Goal: Book appointment/travel/reservation

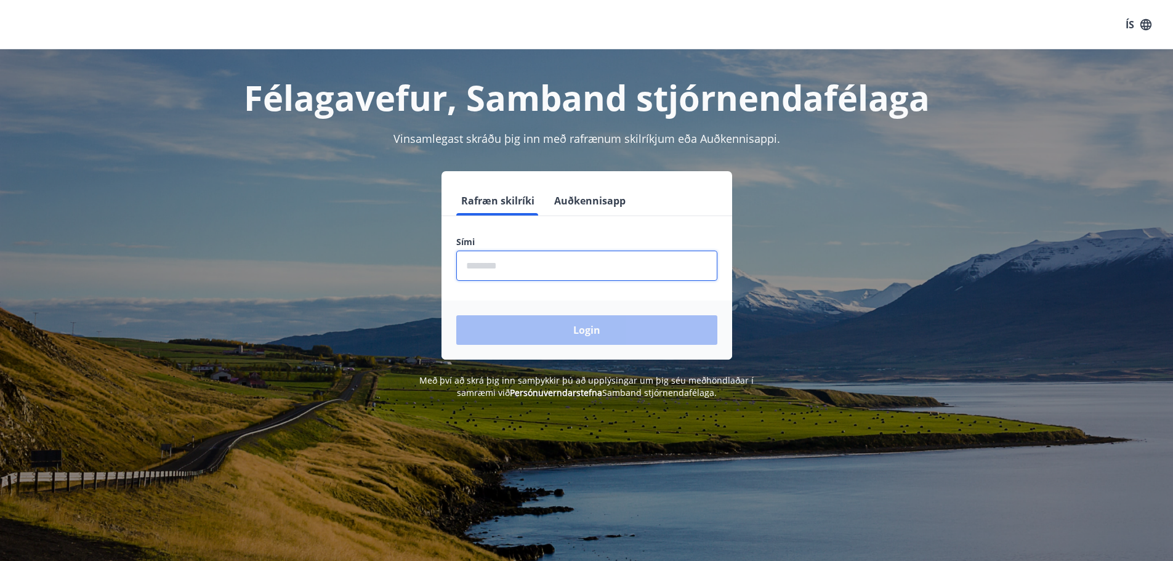
click at [510, 260] on input "phone" at bounding box center [586, 266] width 261 height 30
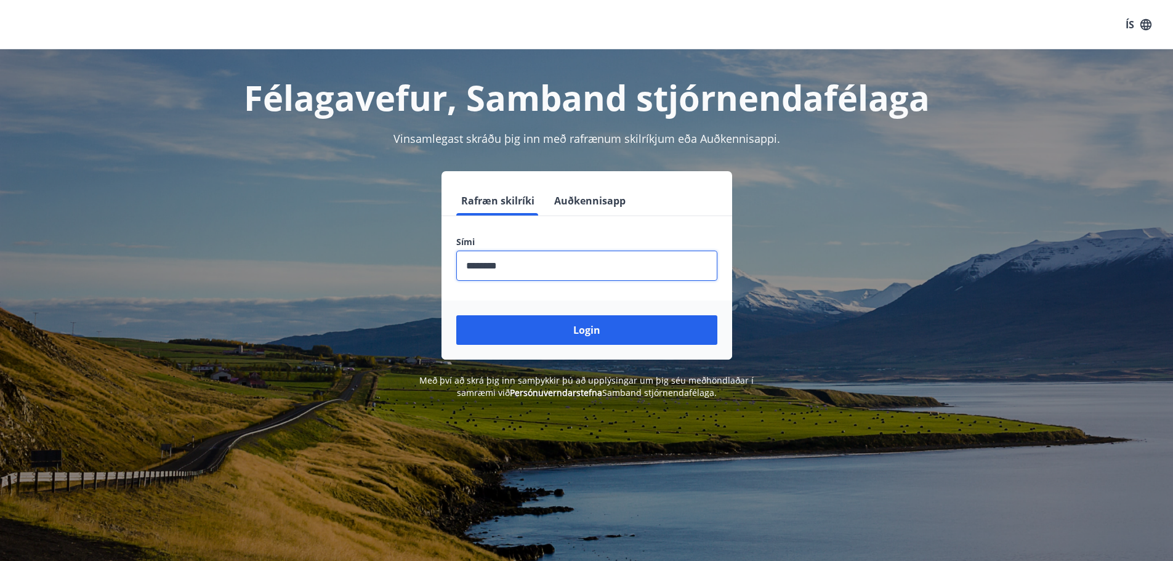
type input "********"
click at [456, 315] on button "Login" at bounding box center [586, 330] width 261 height 30
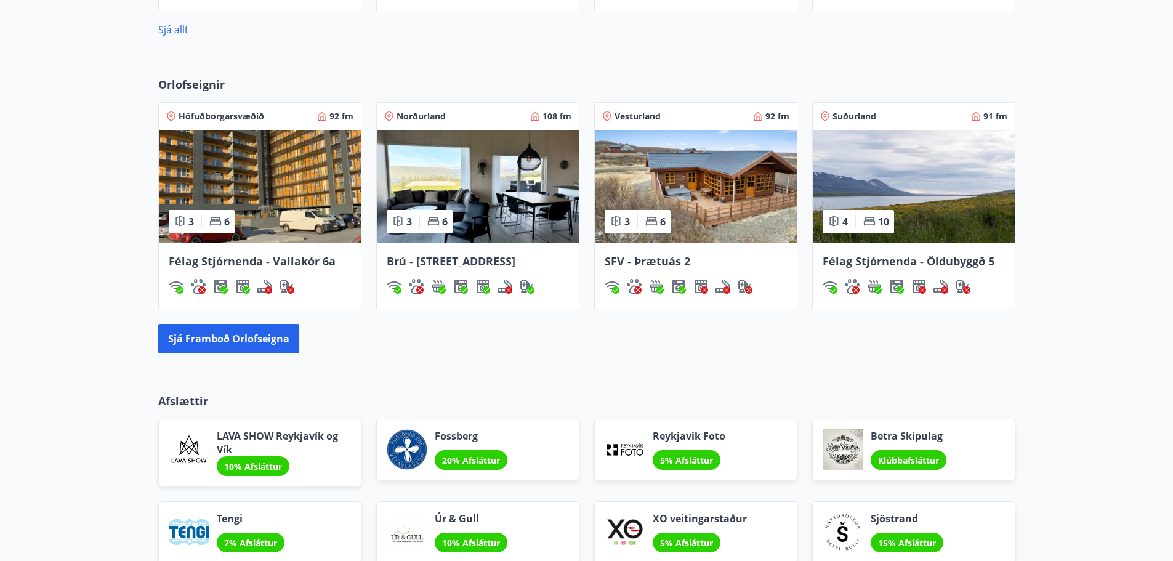
scroll to position [800, 0]
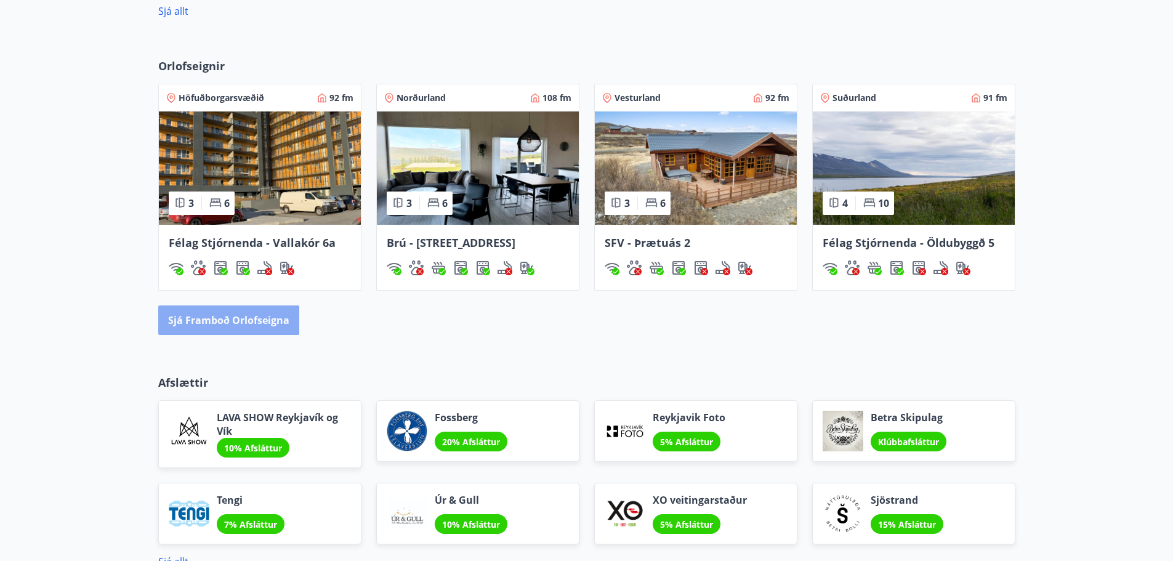
click at [214, 320] on button "Sjá framboð orlofseigna" at bounding box center [228, 320] width 141 height 30
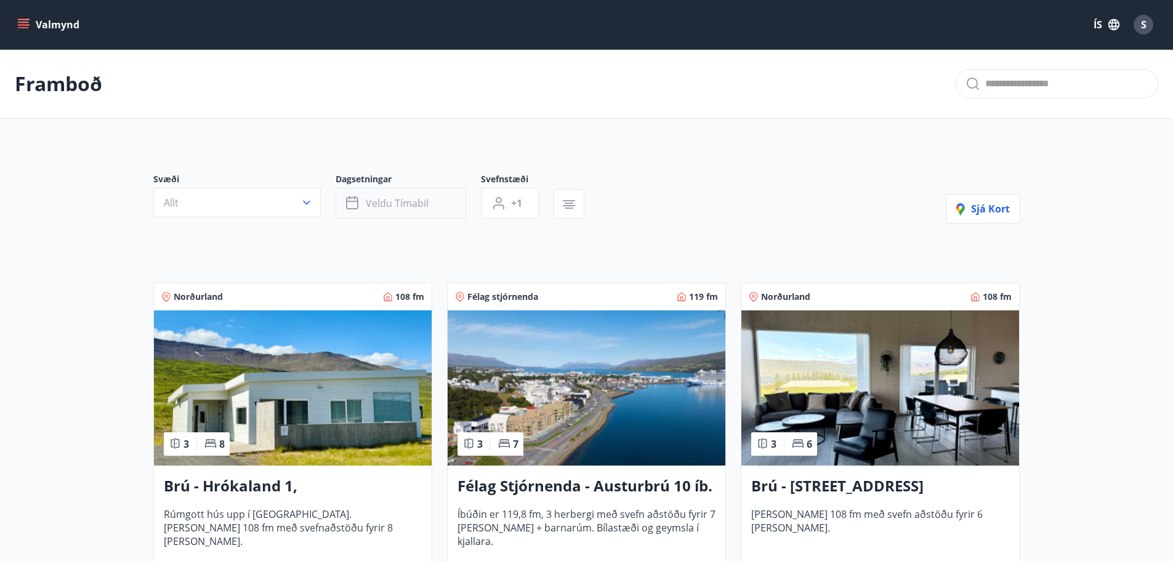
click at [411, 204] on span "Veldu tímabil" at bounding box center [397, 203] width 63 height 14
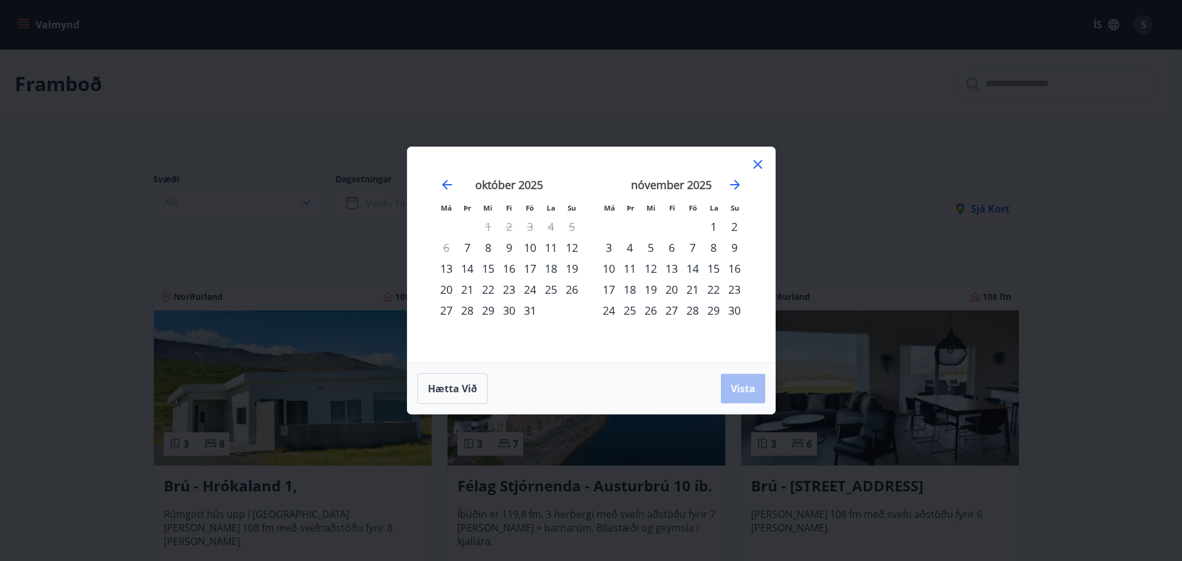
click at [467, 249] on div "7" at bounding box center [467, 247] width 21 height 21
click at [507, 246] on div "9" at bounding box center [509, 247] width 21 height 21
click at [739, 386] on span "Vista" at bounding box center [743, 389] width 25 height 14
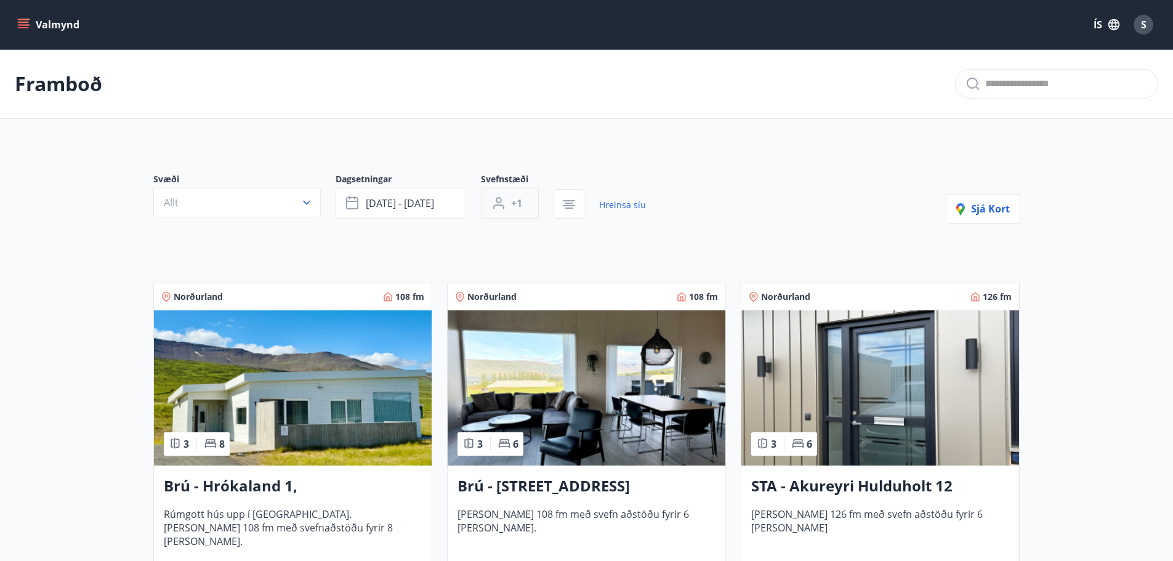
click at [518, 205] on span "+1" at bounding box center [516, 203] width 11 height 14
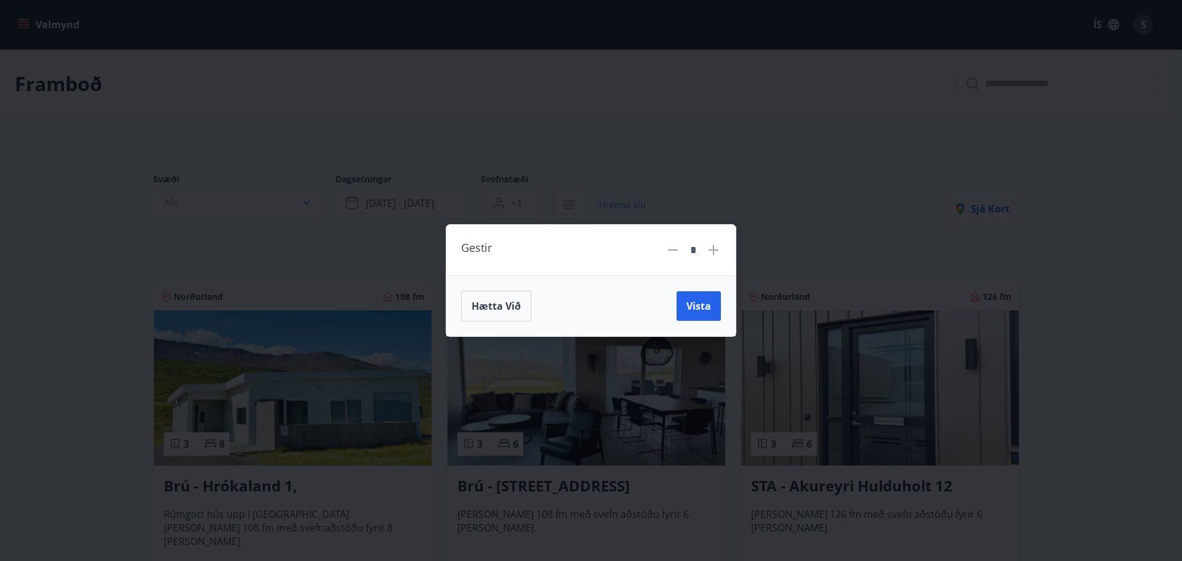
click at [712, 251] on icon at bounding box center [713, 250] width 15 height 15
type input "*"
click at [700, 305] on span "Vista" at bounding box center [698, 306] width 25 height 14
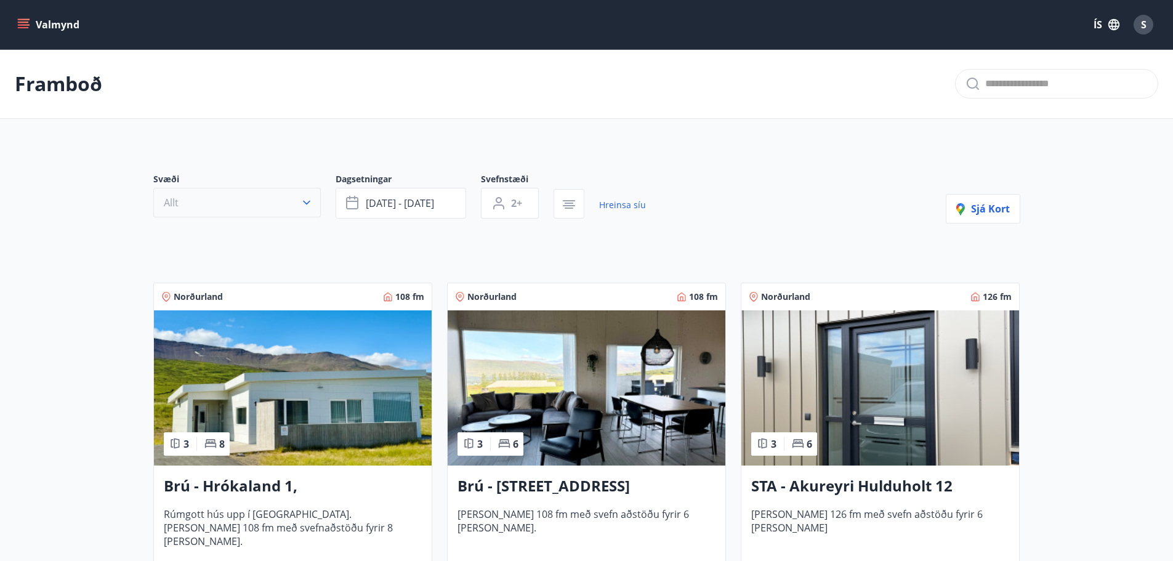
click at [310, 202] on icon "button" at bounding box center [306, 202] width 12 height 12
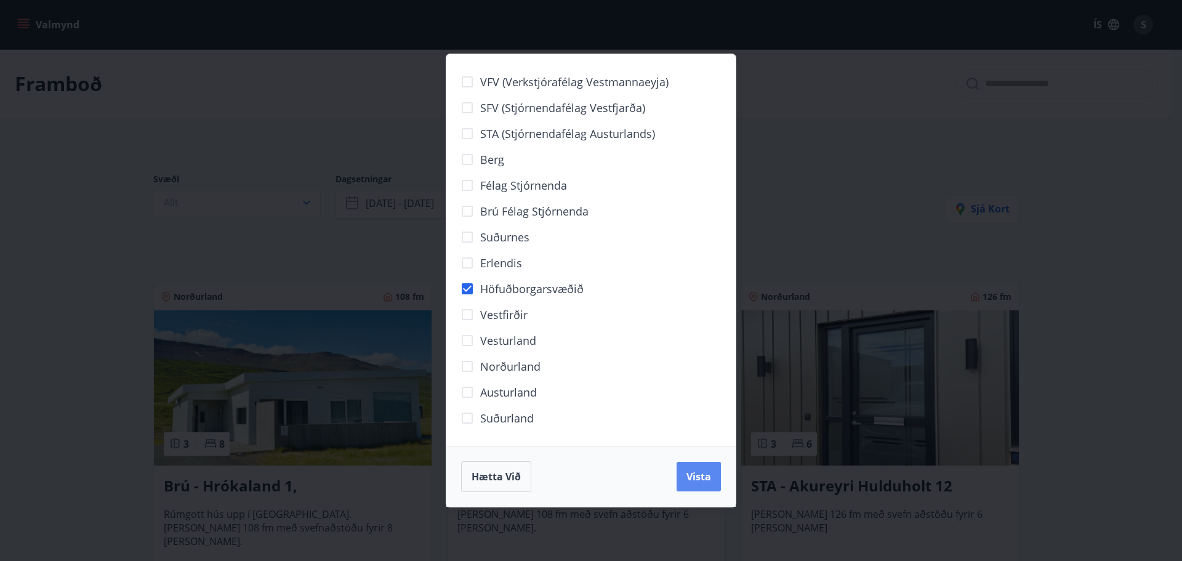
click at [694, 471] on span "Vista" at bounding box center [698, 477] width 25 height 14
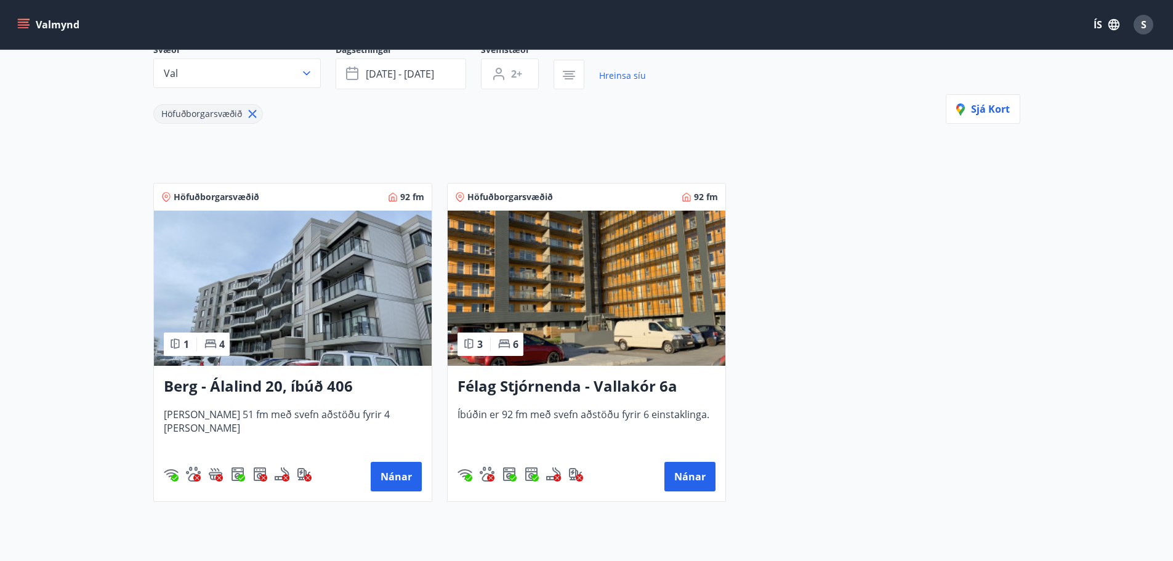
scroll to position [185, 0]
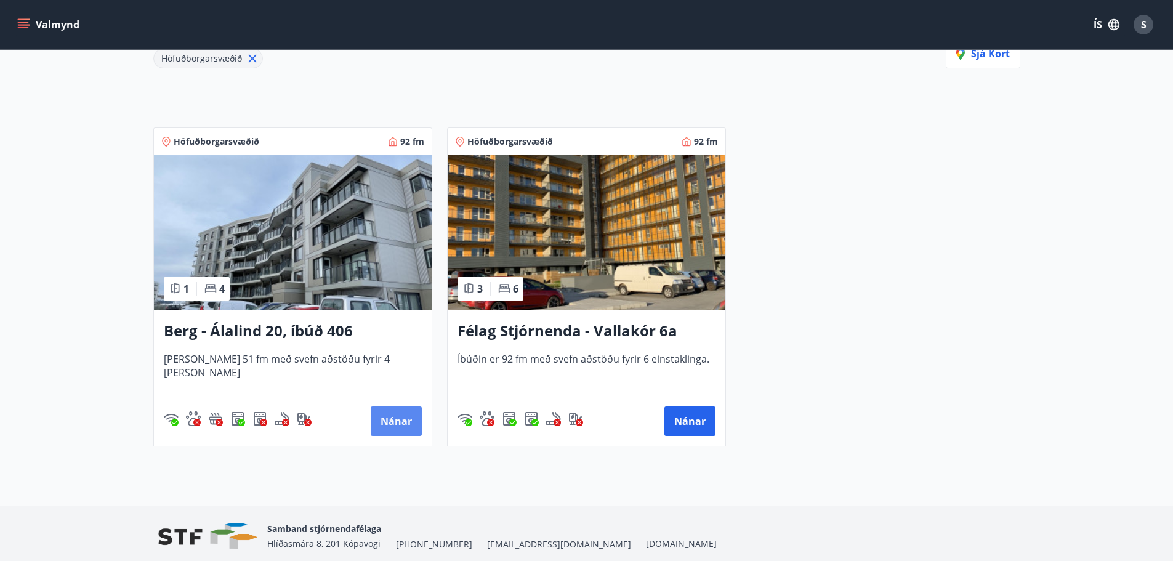
click at [414, 419] on button "Nánar" at bounding box center [396, 421] width 51 height 30
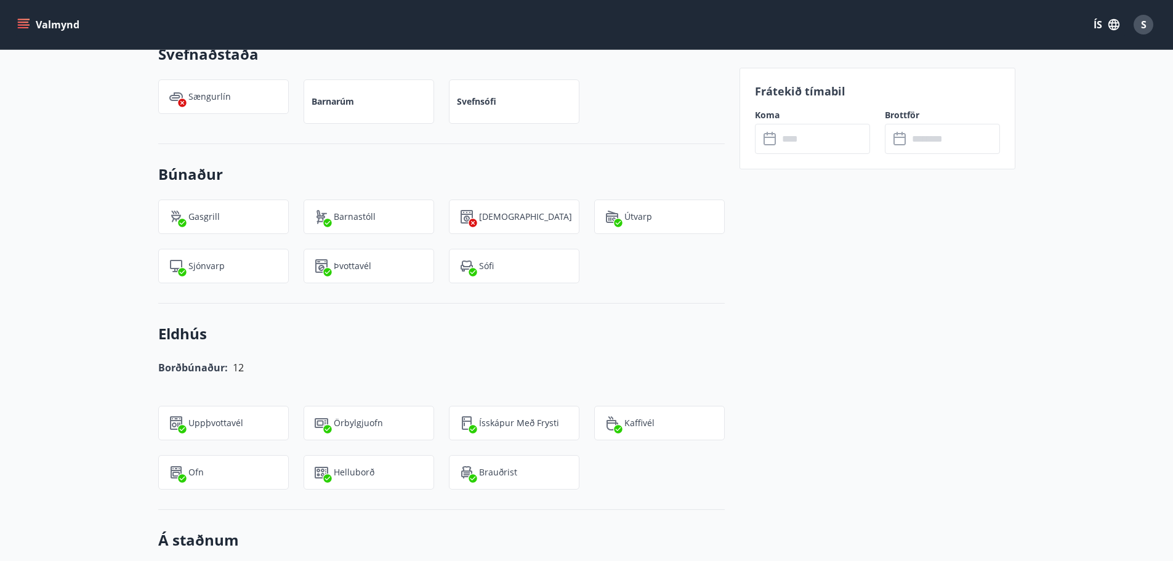
scroll to position [619, 0]
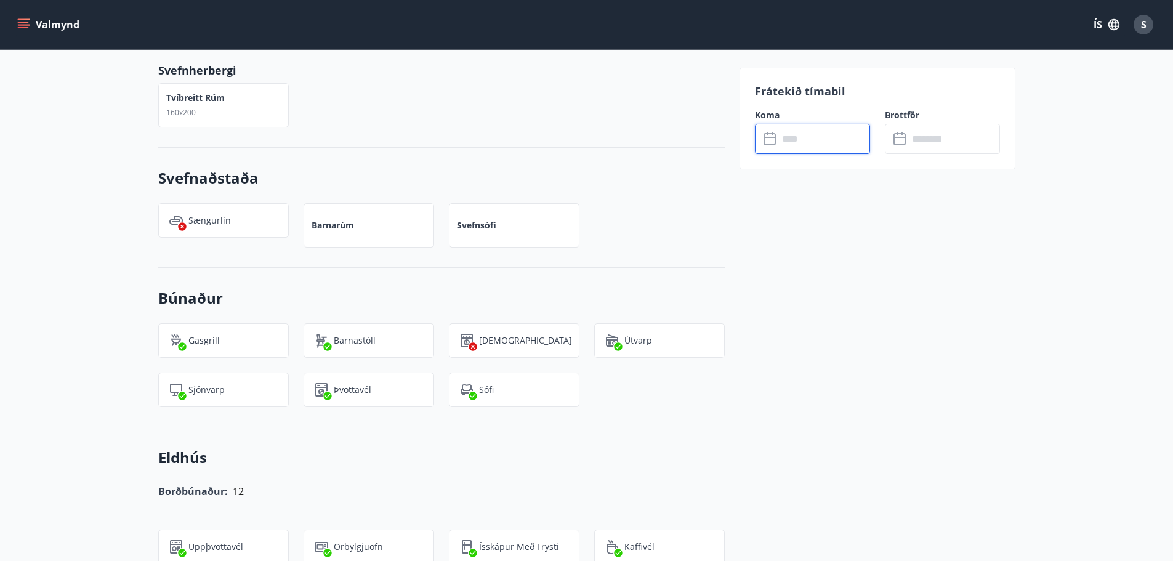
click at [790, 134] on input "text" at bounding box center [824, 139] width 92 height 30
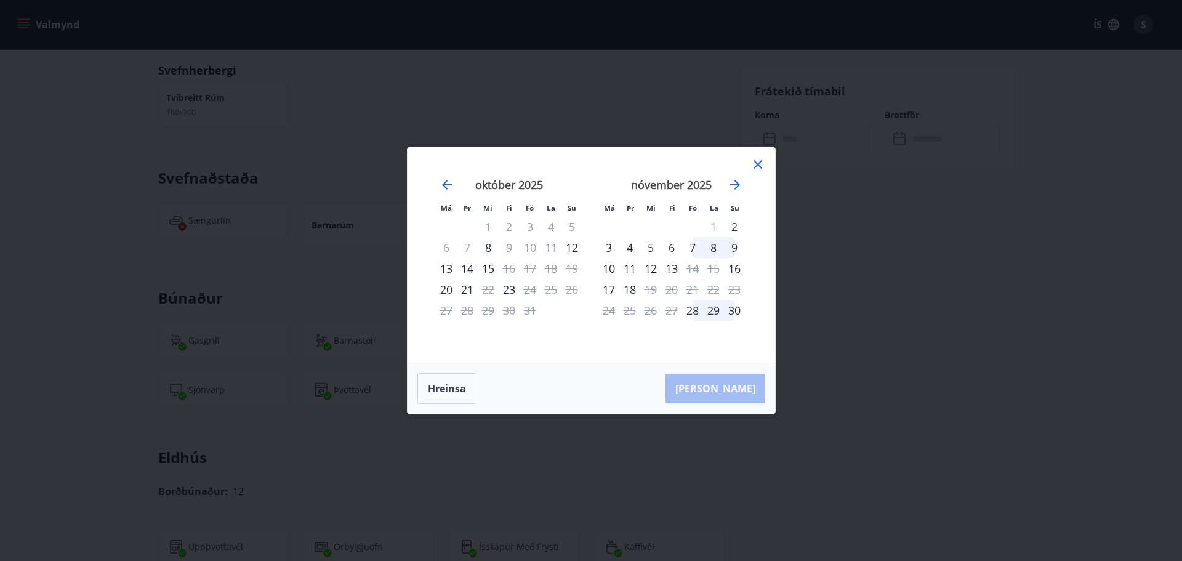
click at [761, 167] on icon at bounding box center [757, 164] width 15 height 15
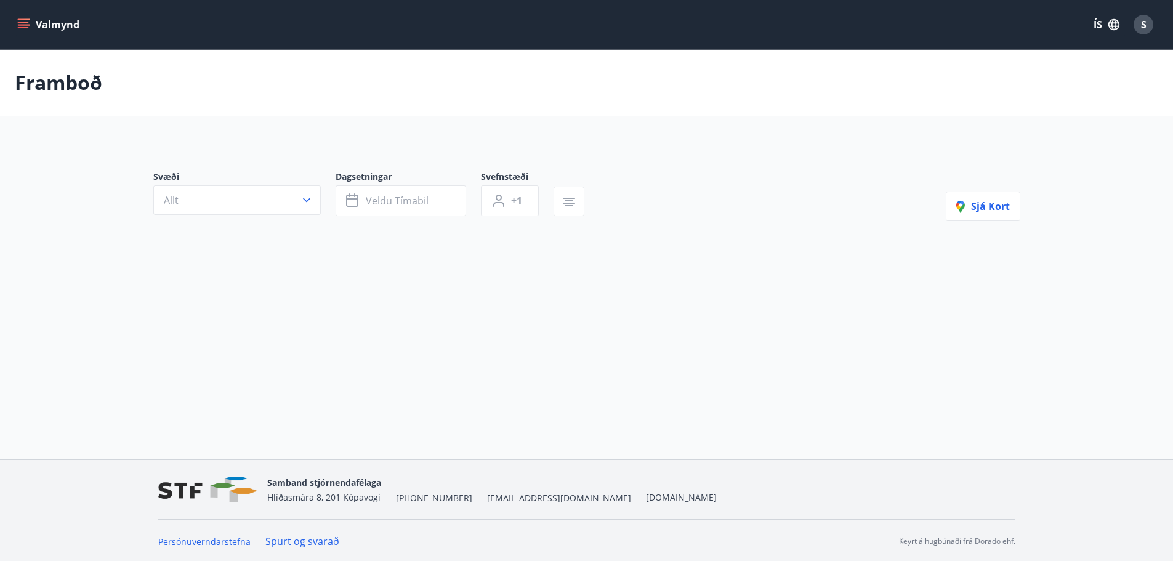
type input "*"
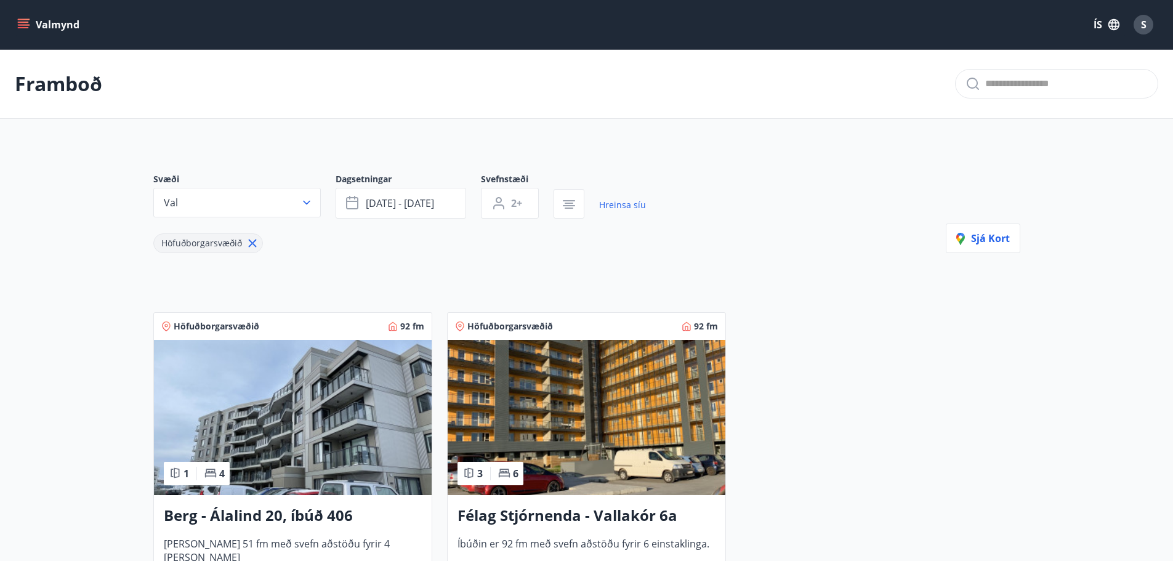
click at [557, 423] on img at bounding box center [586, 417] width 278 height 155
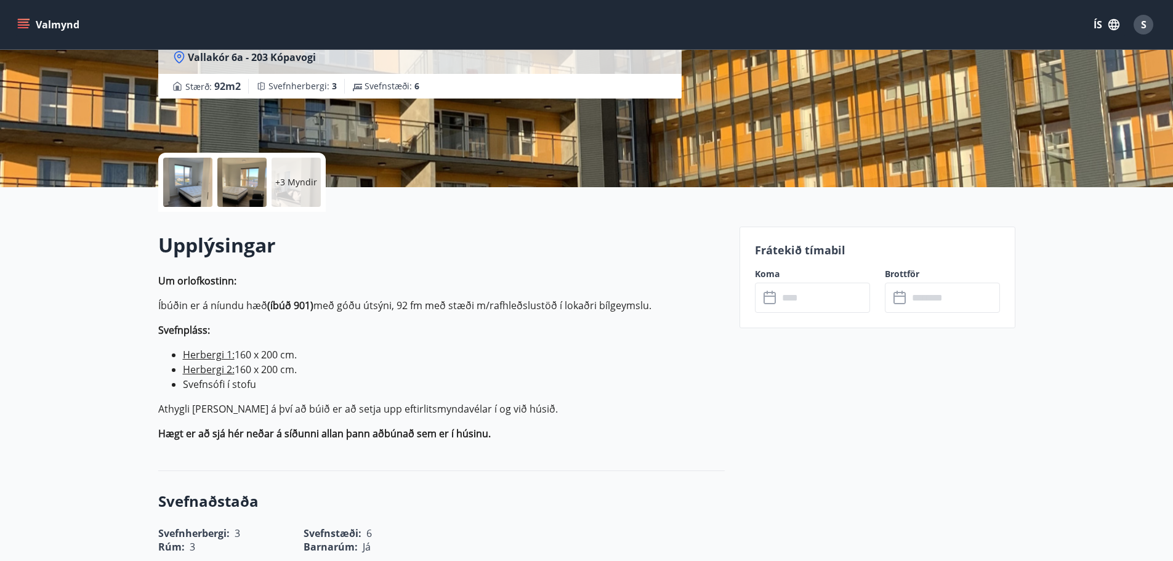
scroll to position [185, 0]
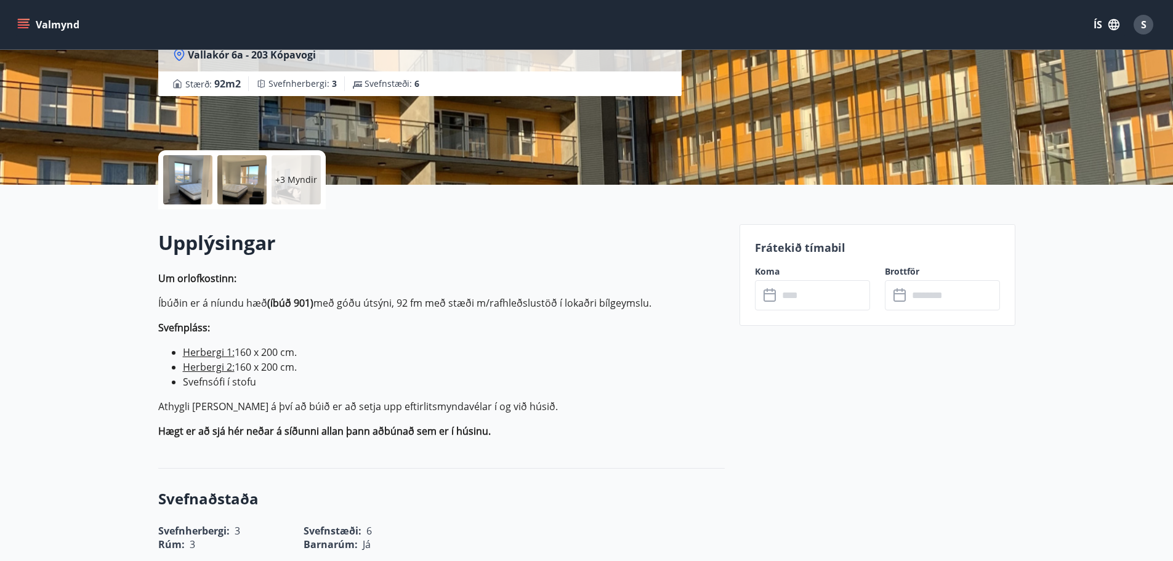
click at [798, 297] on input "text" at bounding box center [824, 295] width 92 height 30
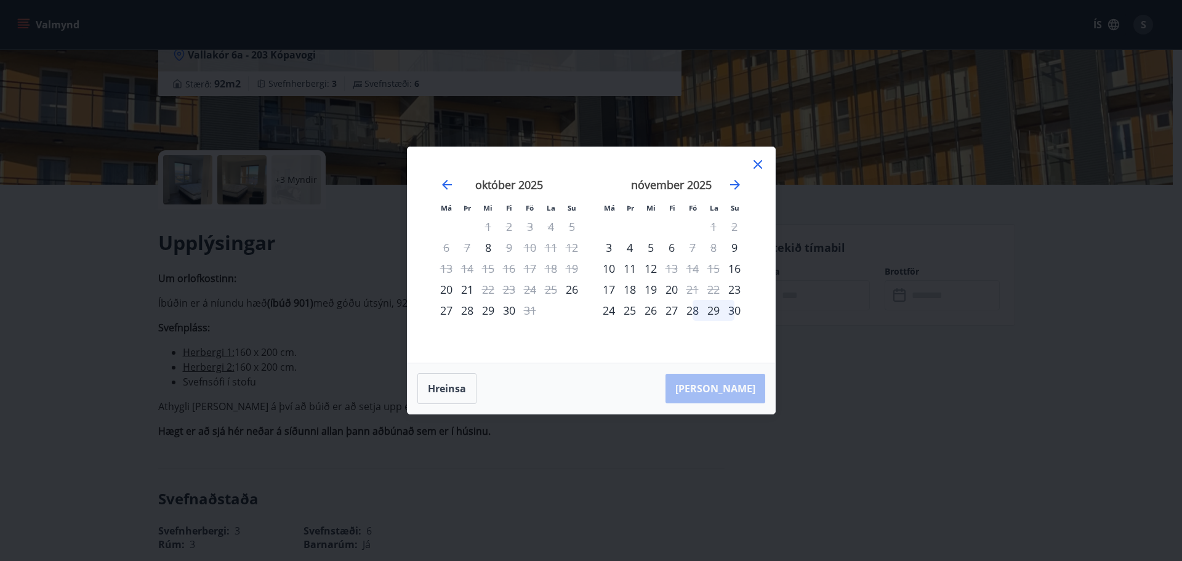
click at [756, 170] on icon at bounding box center [757, 164] width 15 height 15
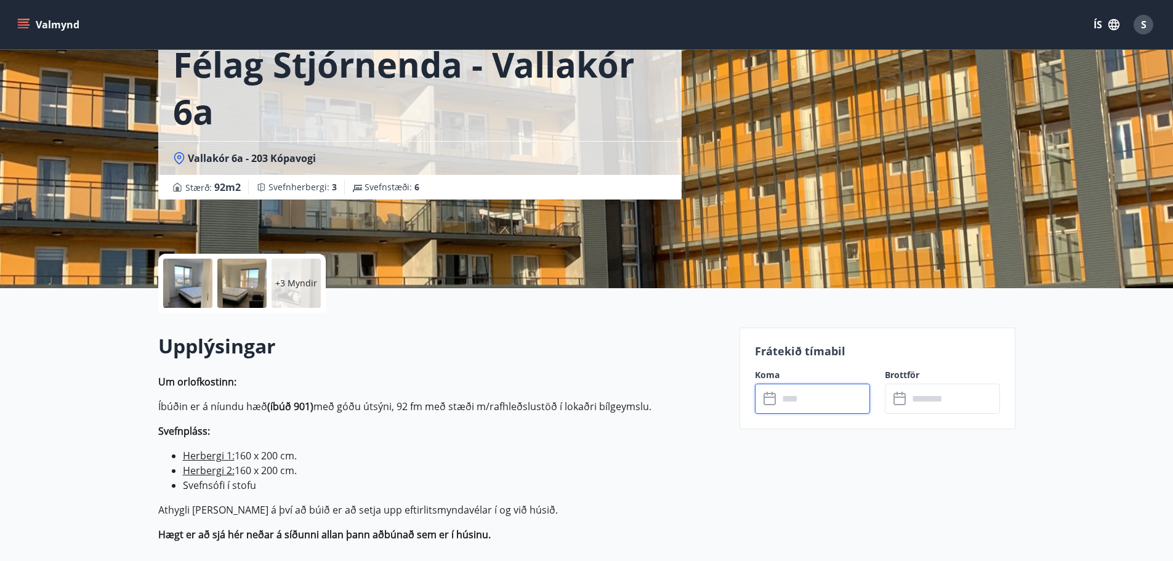
scroll to position [0, 0]
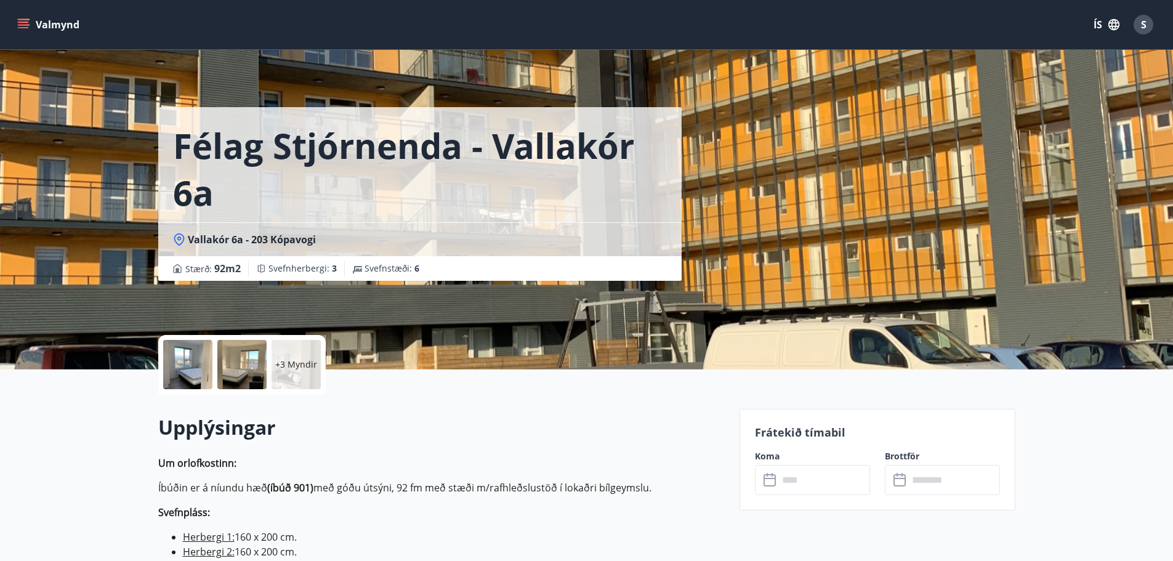
click at [42, 22] on button "Valmynd" at bounding box center [50, 25] width 70 height 22
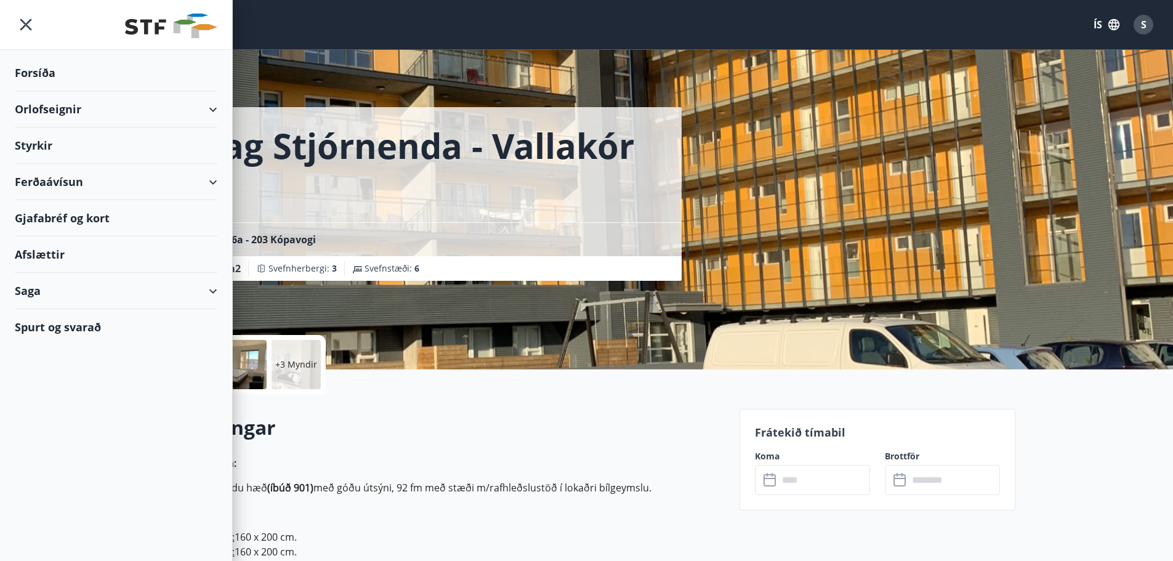
click at [30, 74] on div "Forsíða" at bounding box center [116, 73] width 203 height 36
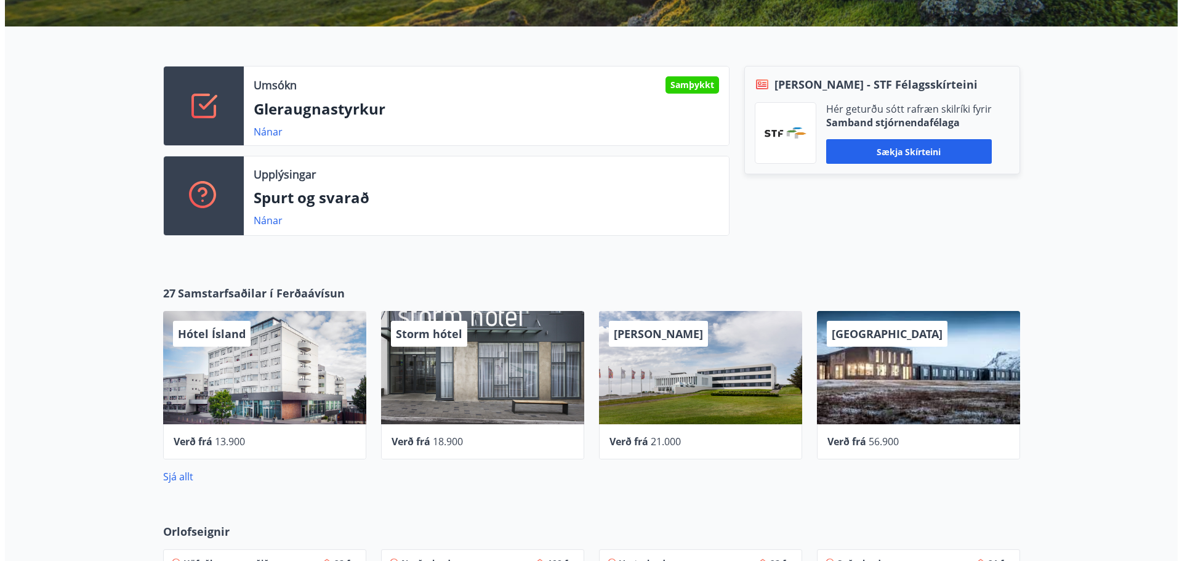
scroll to position [431, 0]
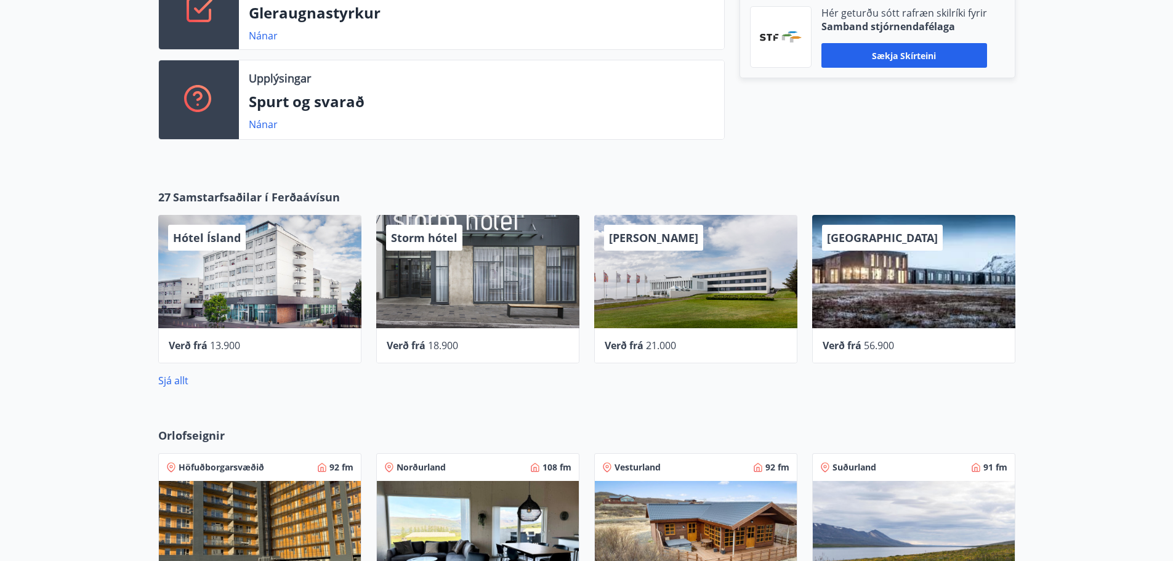
click at [211, 247] on div "Hótel Ísland" at bounding box center [207, 238] width 78 height 26
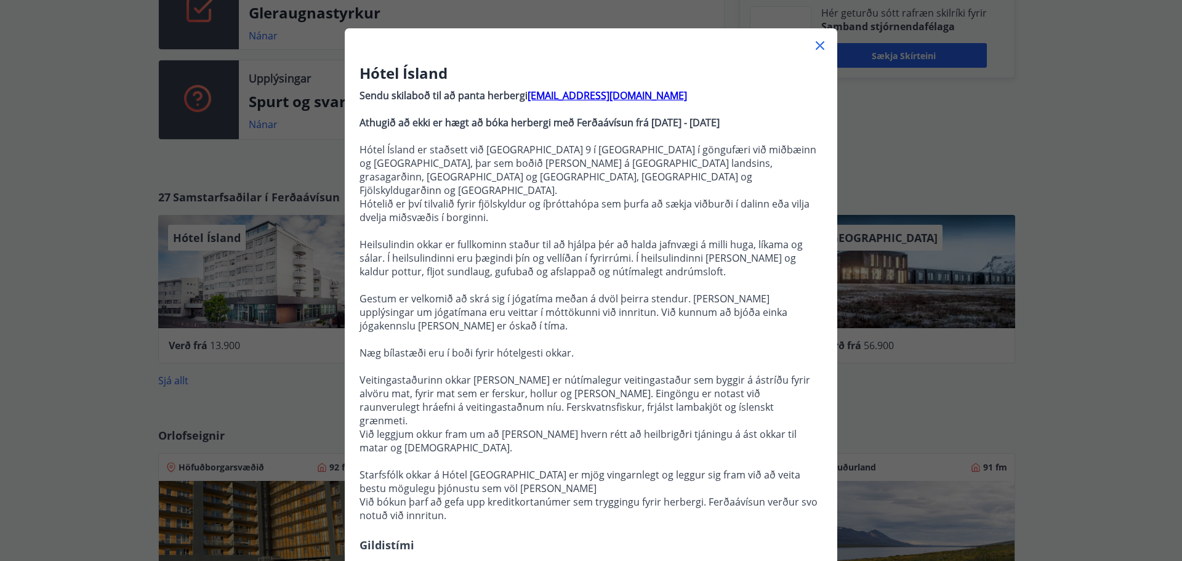
scroll to position [18, 0]
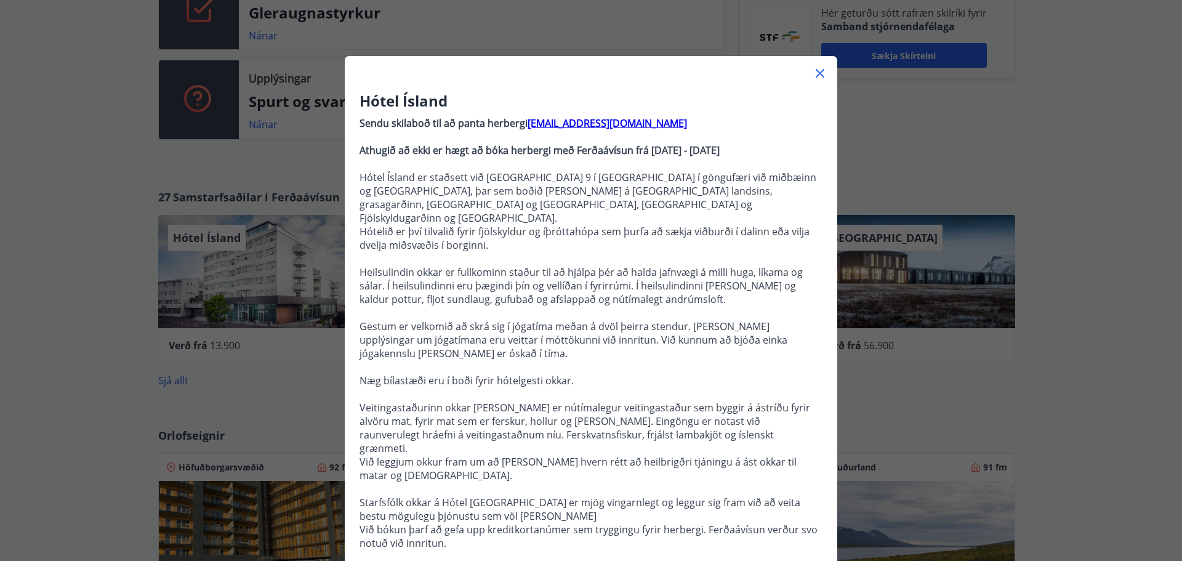
click at [814, 70] on icon at bounding box center [820, 73] width 15 height 15
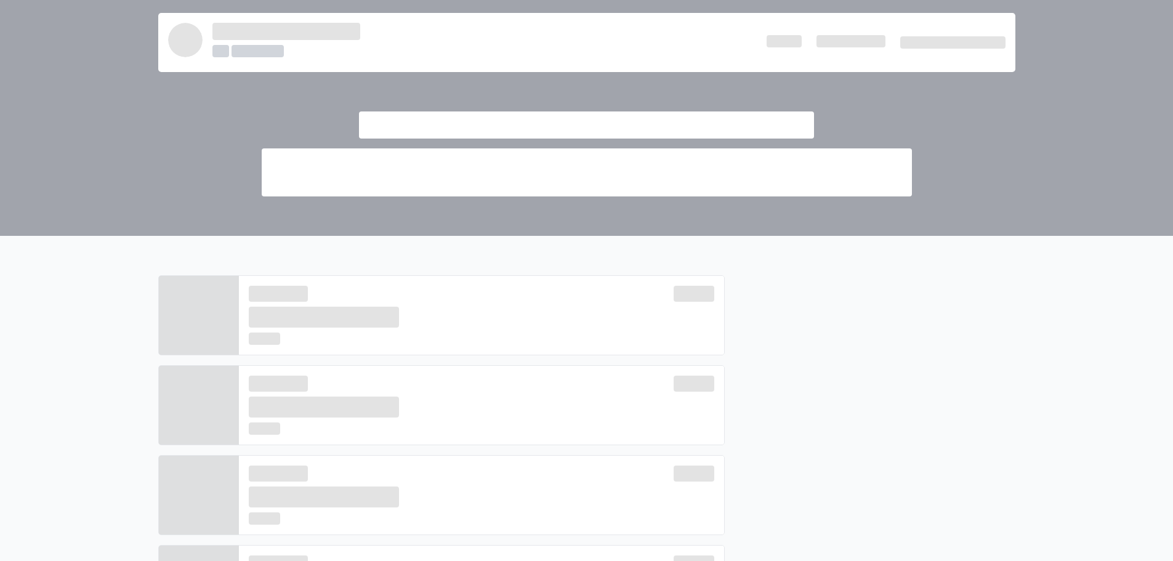
scroll to position [0, 0]
